Goal: Information Seeking & Learning: Learn about a topic

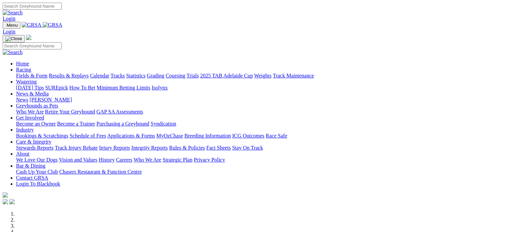
click at [62, 26] on img at bounding box center [53, 25] width 20 height 6
click at [62, 27] on img at bounding box center [53, 25] width 20 height 6
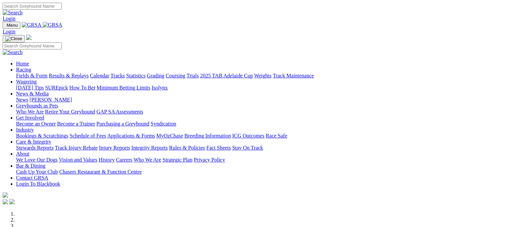
click at [31, 67] on link "Racing" at bounding box center [23, 70] width 15 height 6
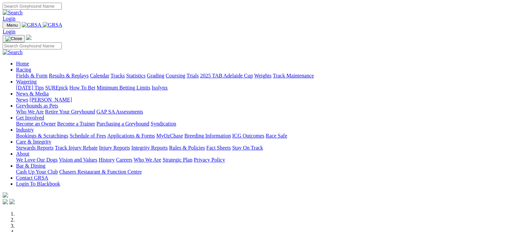
click at [31, 67] on link "Racing" at bounding box center [23, 70] width 15 height 6
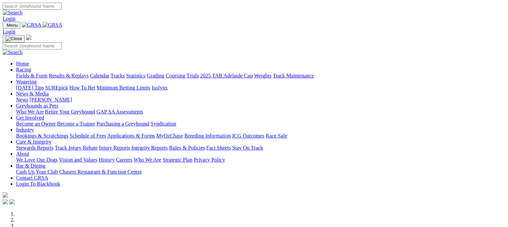
click at [145, 73] on link "Statistics" at bounding box center [135, 76] width 19 height 6
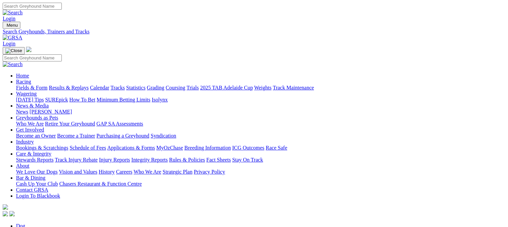
type input "zipping stamford"
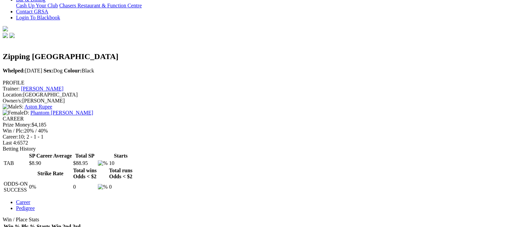
scroll to position [180, 0]
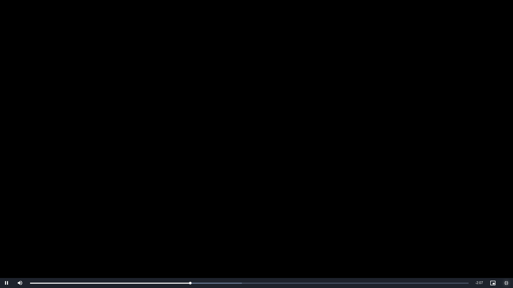
click at [504, 227] on span "Video Player" at bounding box center [505, 283] width 13 height 0
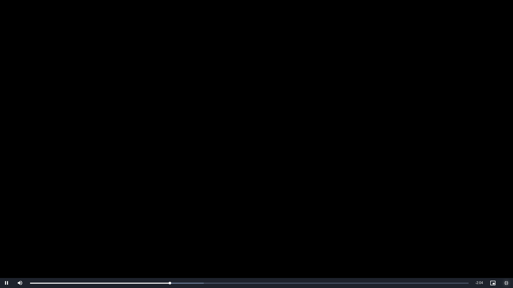
click at [506, 227] on span "Video Player" at bounding box center [505, 283] width 13 height 0
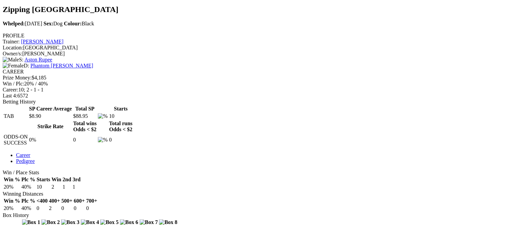
scroll to position [266, 0]
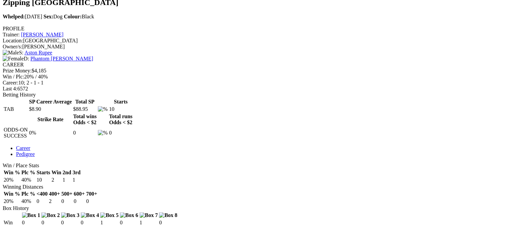
scroll to position [229, 0]
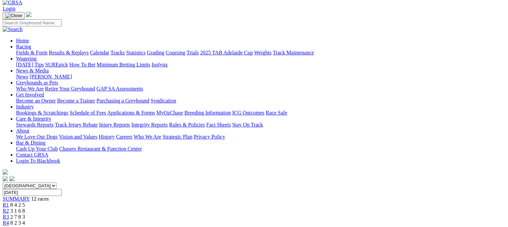
scroll to position [34, 0]
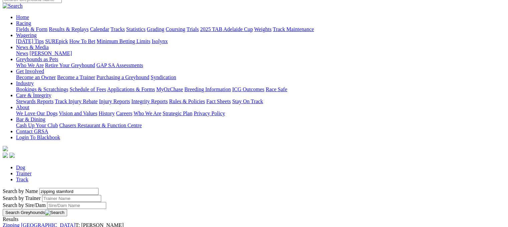
scroll to position [47, 0]
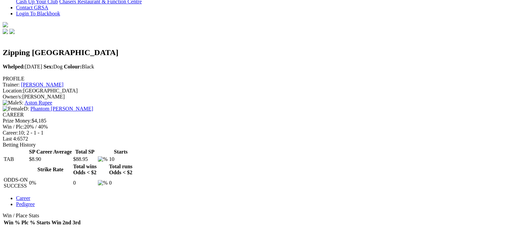
scroll to position [185, 0]
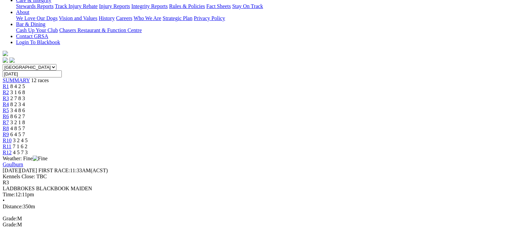
scroll to position [175, 0]
